Goal: Navigation & Orientation: Find specific page/section

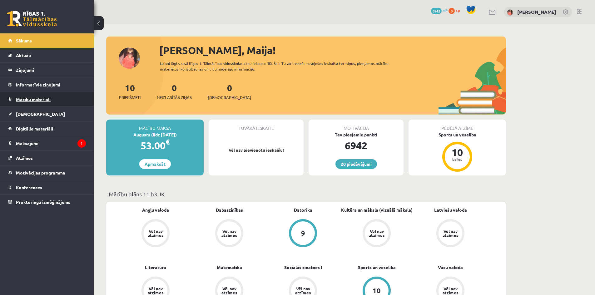
click at [56, 101] on link "Mācību materiāli" at bounding box center [47, 99] width 78 height 14
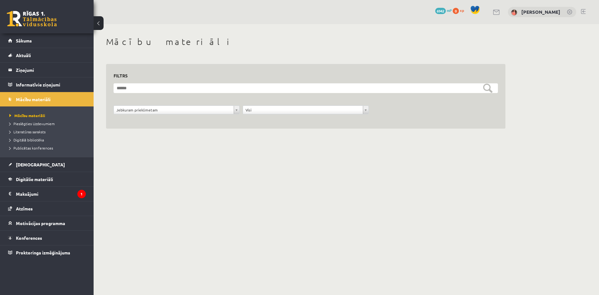
click at [509, 132] on div "**********" at bounding box center [306, 89] width 425 height 131
click at [58, 162] on link "[DEMOGRAPHIC_DATA]" at bounding box center [47, 164] width 78 height 14
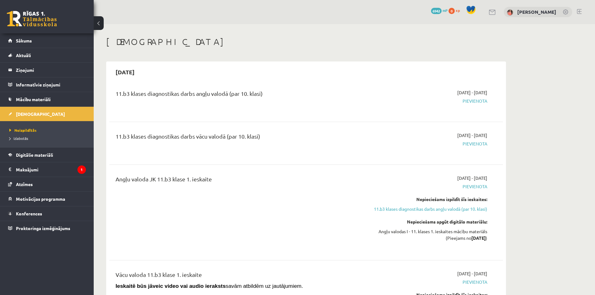
click at [48, 23] on link at bounding box center [32, 19] width 50 height 16
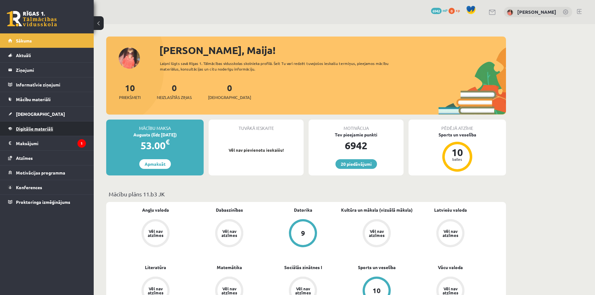
click at [60, 129] on link "Digitālie materiāli" at bounding box center [47, 128] width 78 height 14
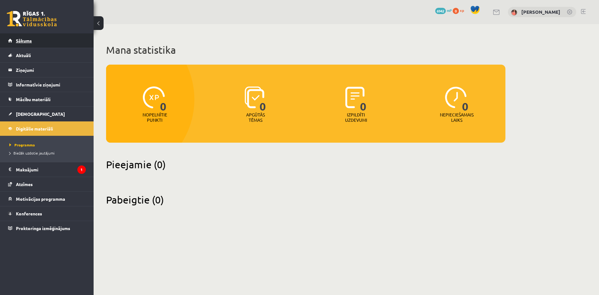
click at [61, 42] on link "Sākums" at bounding box center [47, 40] width 78 height 14
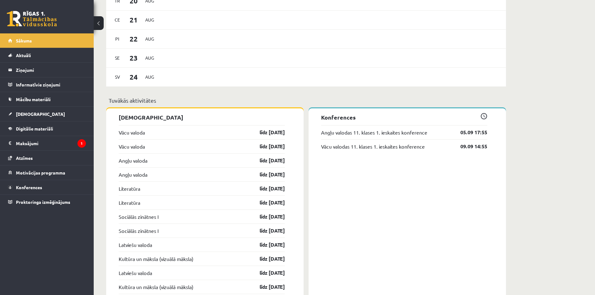
scroll to position [406, 0]
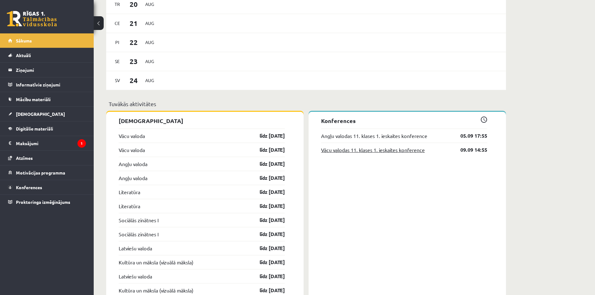
click at [355, 153] on link "Vācu valodas 11. klases 1. ieskaites konference" at bounding box center [373, 149] width 104 height 7
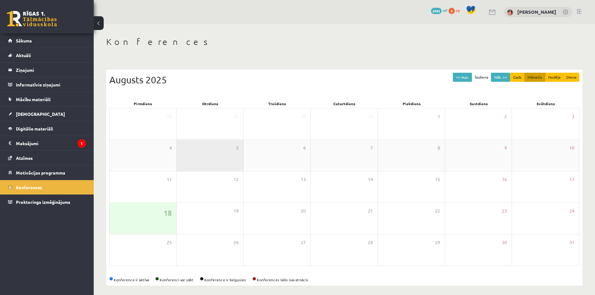
click at [222, 164] on div "5" at bounding box center [210, 155] width 67 height 31
click at [502, 77] on button "Nāk. >>" at bounding box center [500, 77] width 19 height 9
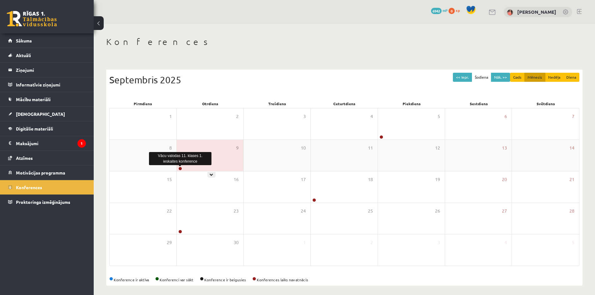
click at [180, 169] on link at bounding box center [180, 169] width 4 height 4
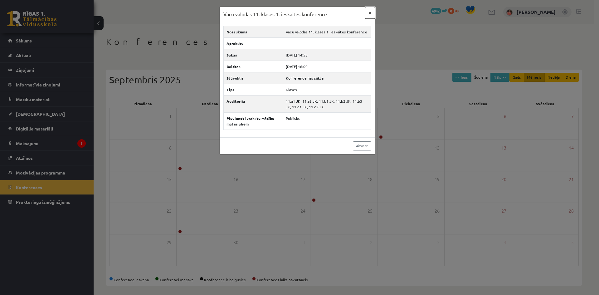
click at [365, 15] on button "×" at bounding box center [370, 13] width 10 height 12
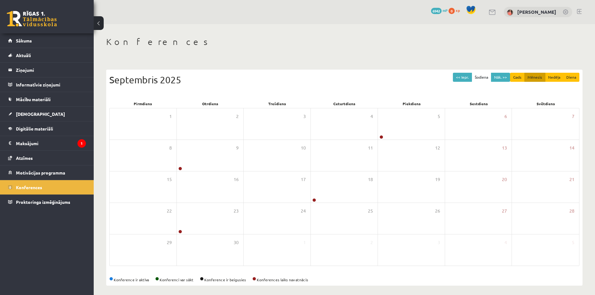
click at [40, 18] on link at bounding box center [32, 19] width 50 height 16
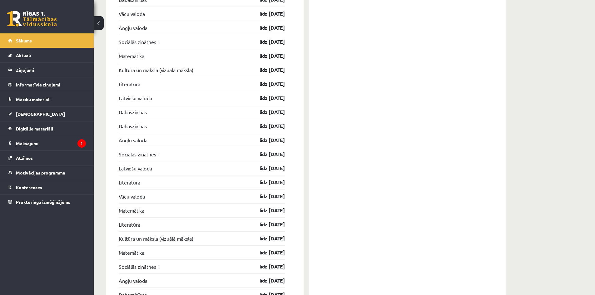
scroll to position [827, 0]
